Goal: Browse casually: Explore the website without a specific task or goal

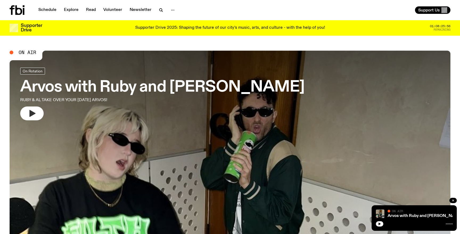
click at [31, 114] on icon "button" at bounding box center [33, 113] width 6 height 7
click at [37, 112] on button "button" at bounding box center [31, 114] width 23 height 14
